Goal: Task Accomplishment & Management: Manage account settings

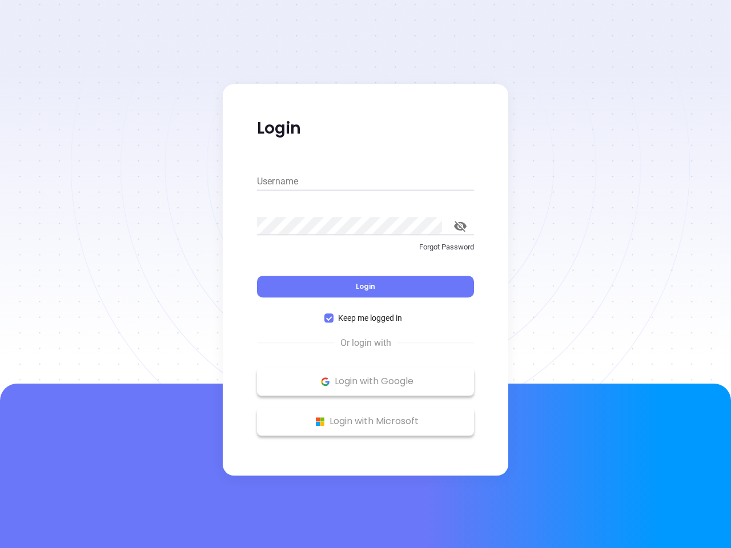
click at [365, 274] on div "Login" at bounding box center [365, 279] width 217 height 35
click at [365, 182] on input "Username" at bounding box center [365, 181] width 217 height 18
click at [460, 226] on icon "toggle password visibility" at bounding box center [460, 226] width 13 height 11
click at [365, 287] on span "Login" at bounding box center [365, 286] width 19 height 10
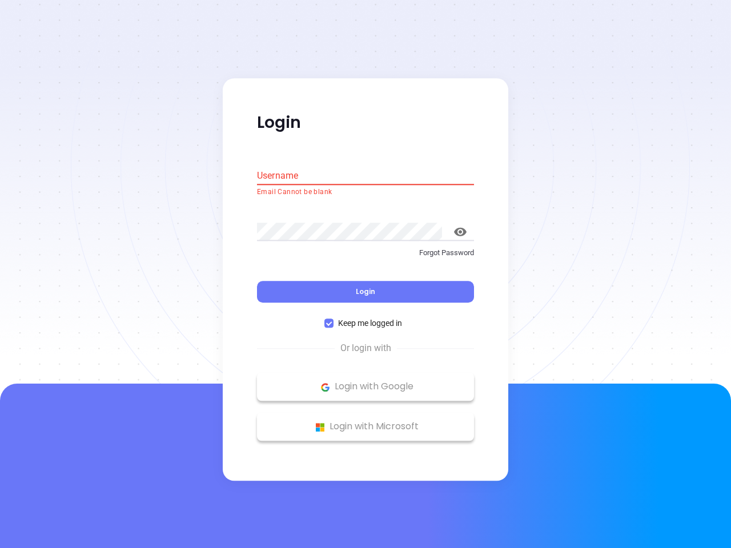
click at [365, 318] on span "Keep me logged in" at bounding box center [369, 323] width 73 height 13
click at [333, 319] on input "Keep me logged in" at bounding box center [328, 323] width 9 height 9
checkbox input "false"
click at [365, 381] on p "Login with Google" at bounding box center [365, 386] width 205 height 17
click at [365, 421] on p "Login with Microsoft" at bounding box center [365, 426] width 205 height 17
